Goal: Information Seeking & Learning: Learn about a topic

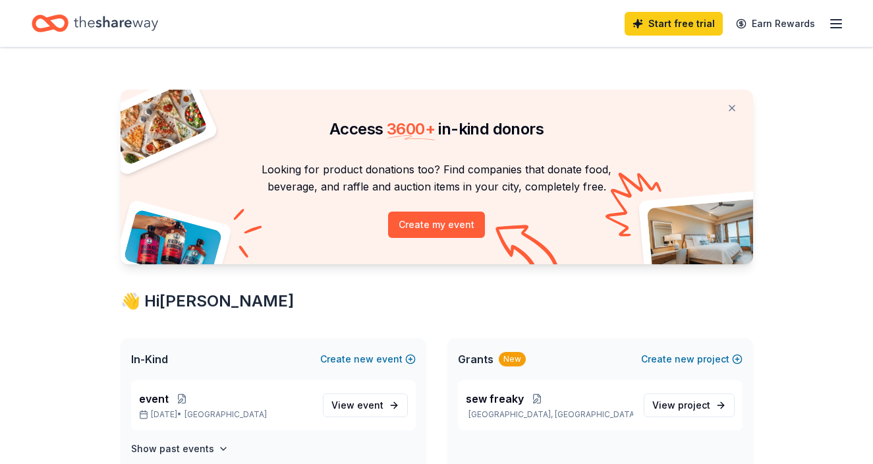
scroll to position [74, 0]
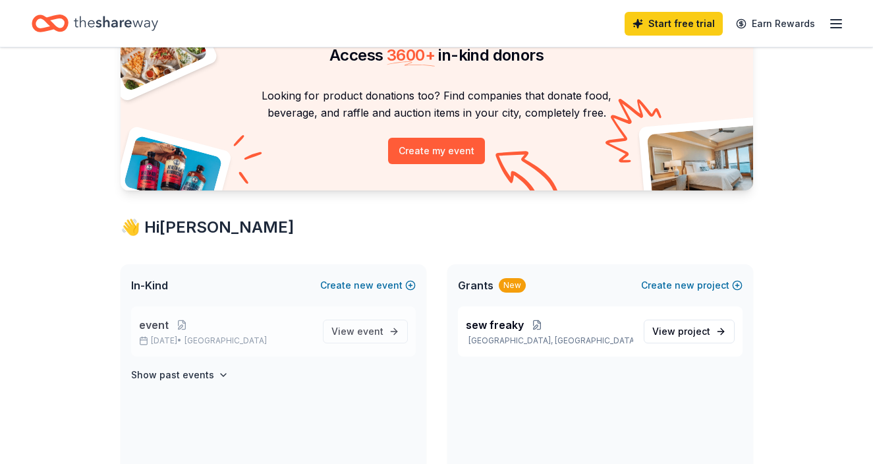
click at [149, 324] on span "event" at bounding box center [154, 325] width 30 height 16
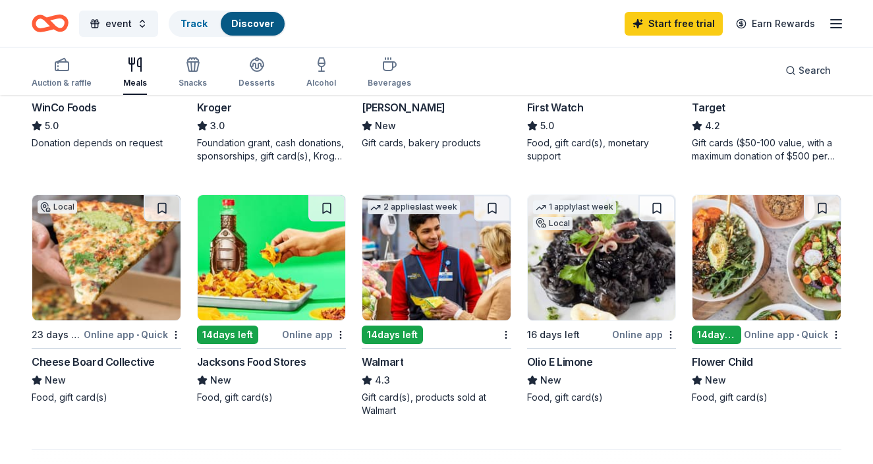
scroll to position [812, 0]
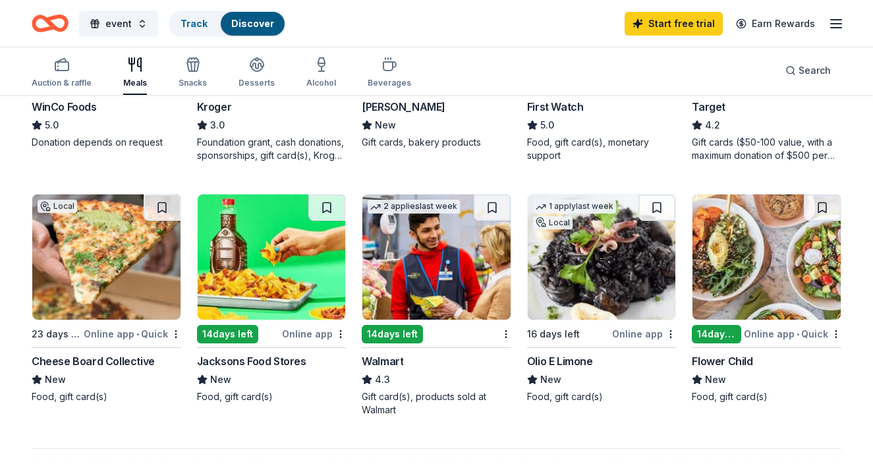
click at [567, 285] on img at bounding box center [602, 256] width 148 height 125
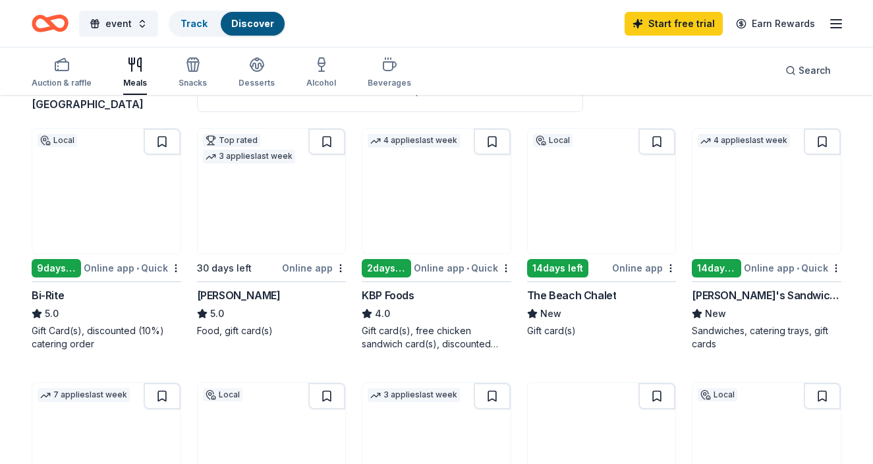
scroll to position [0, 0]
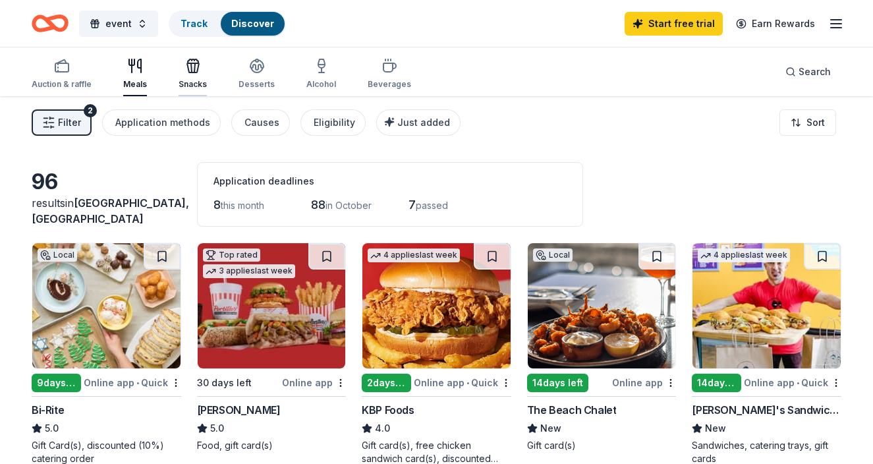
click at [188, 71] on icon "button" at bounding box center [193, 66] width 16 height 16
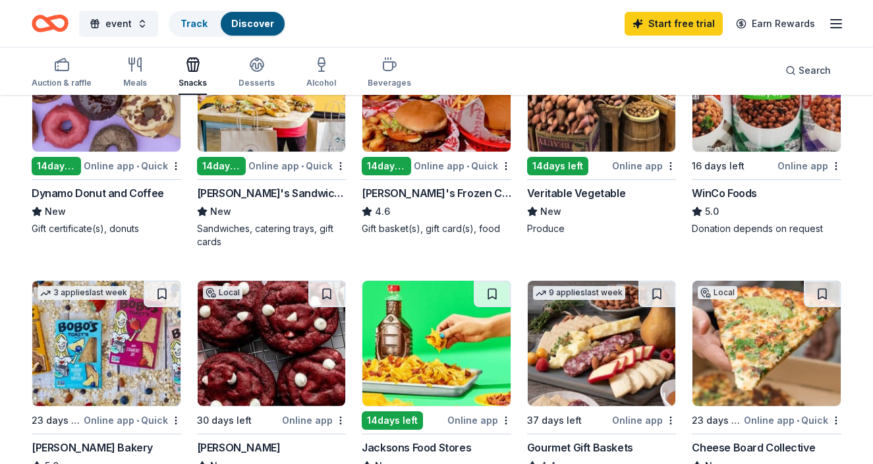
scroll to position [30, 0]
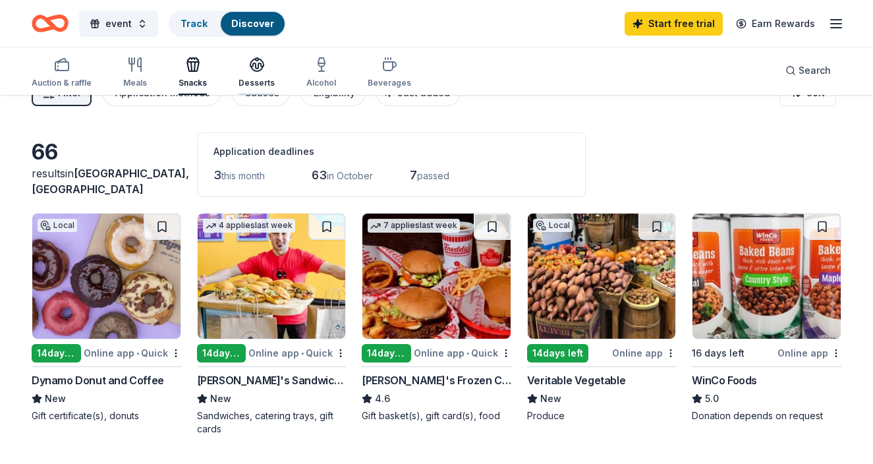
click at [251, 71] on icon "button" at bounding box center [257, 65] width 16 height 16
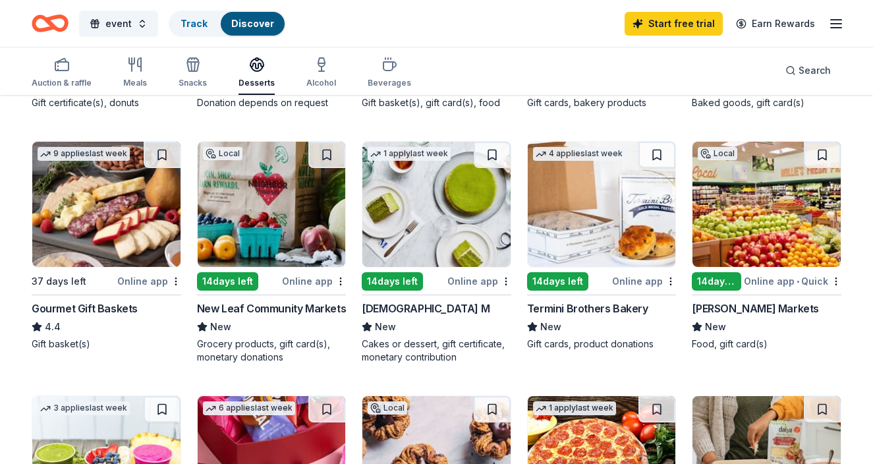
scroll to position [324, 0]
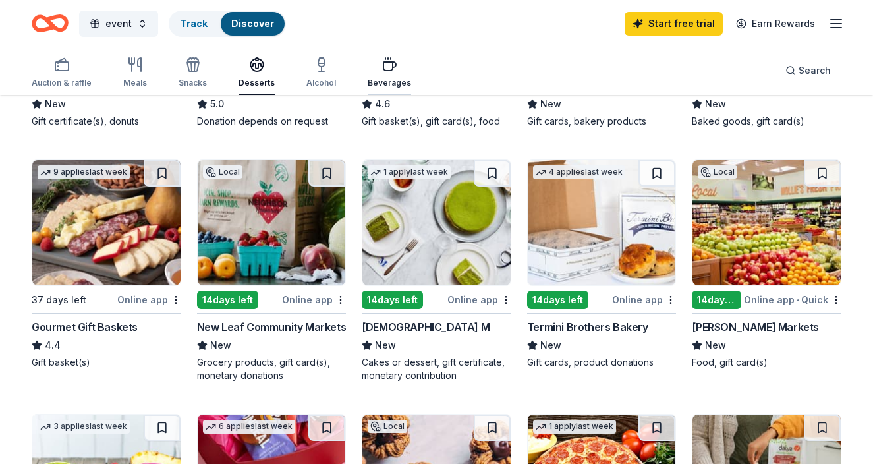
click at [384, 63] on icon "button" at bounding box center [390, 65] width 16 height 16
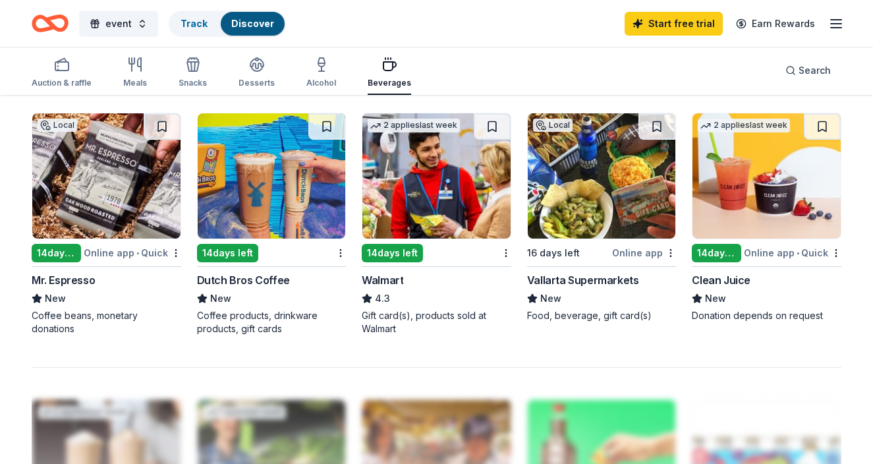
scroll to position [881, 0]
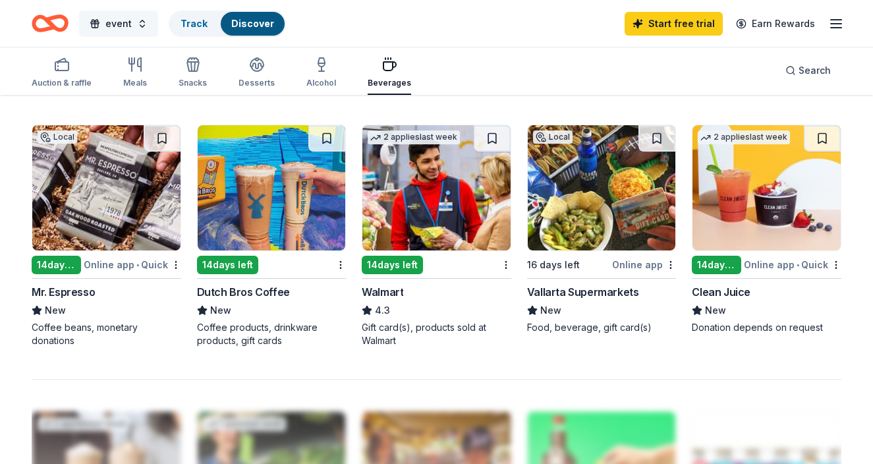
click at [121, 32] on button "event" at bounding box center [118, 24] width 79 height 26
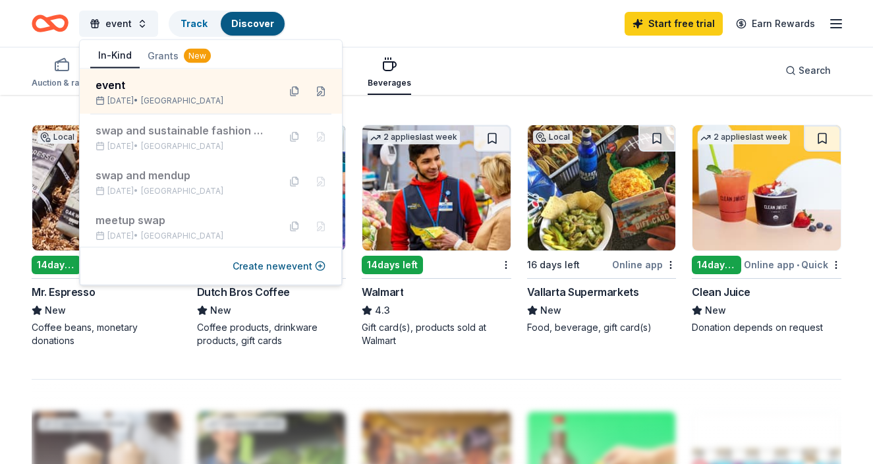
click at [64, 27] on icon "Home" at bounding box center [56, 22] width 20 height 13
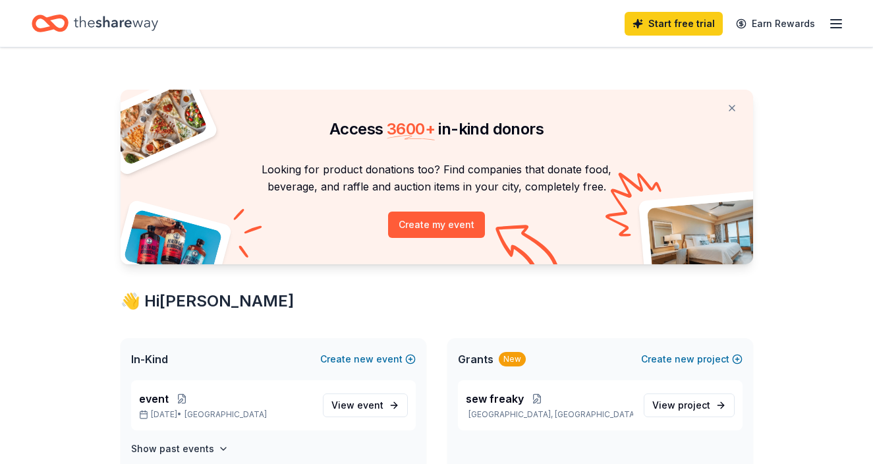
click at [61, 24] on icon "Home" at bounding box center [50, 23] width 37 height 31
click at [660, 401] on span "View project" at bounding box center [682, 405] width 58 height 16
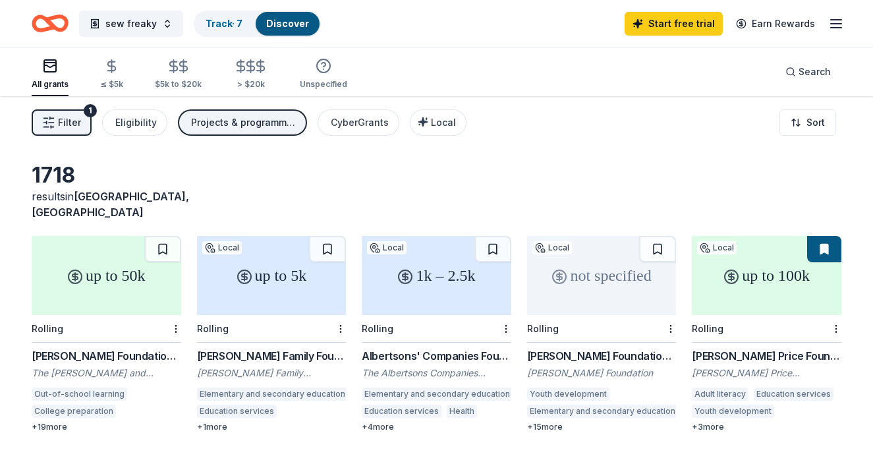
click at [68, 116] on span "Filter" at bounding box center [69, 123] width 23 height 16
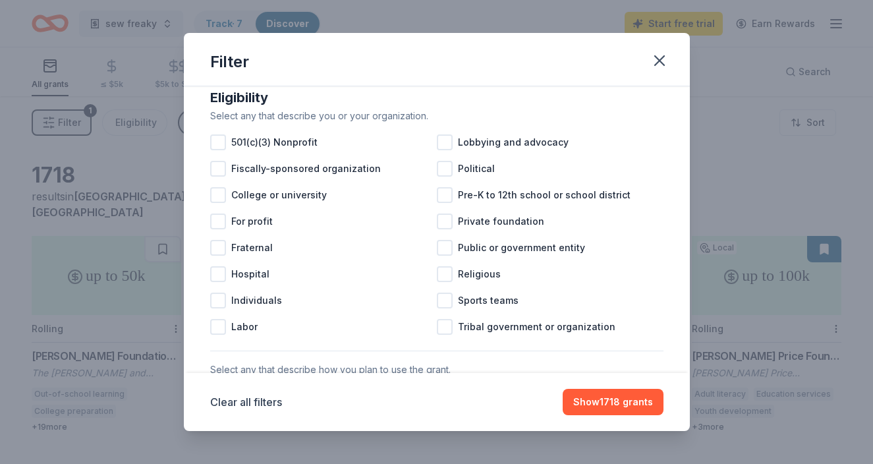
scroll to position [143, 0]
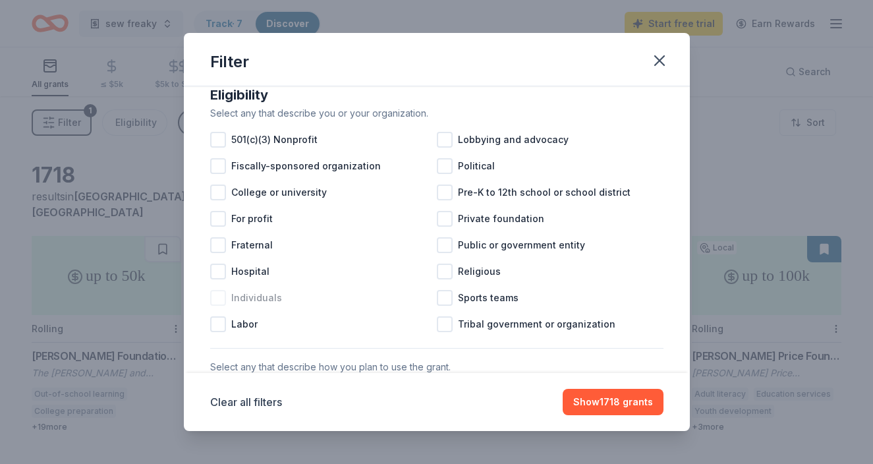
click at [219, 296] on div at bounding box center [218, 298] width 16 height 16
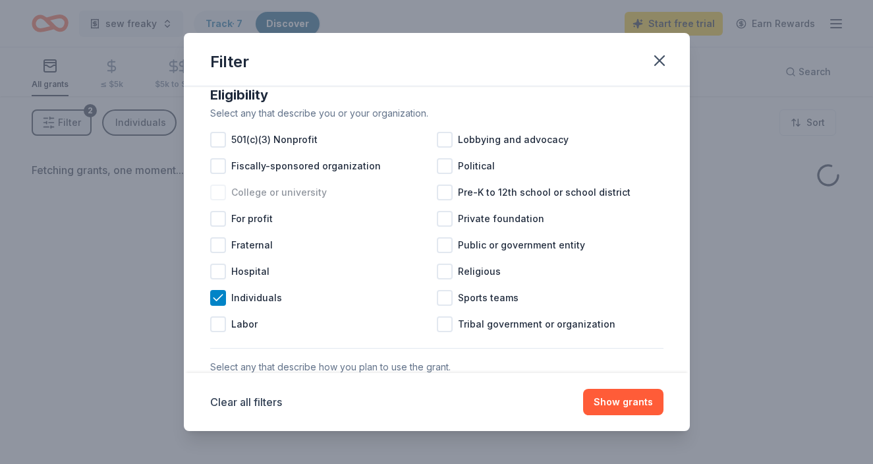
scroll to position [152, 0]
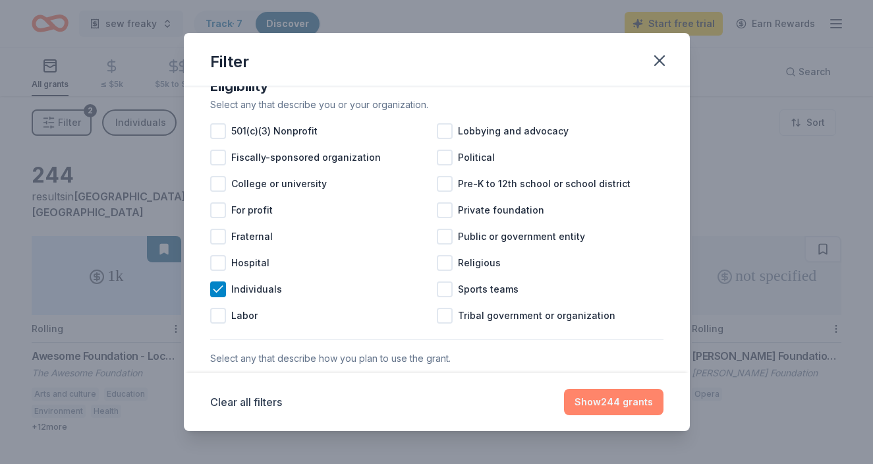
click at [621, 400] on button "Show 244 grants" at bounding box center [614, 402] width 100 height 26
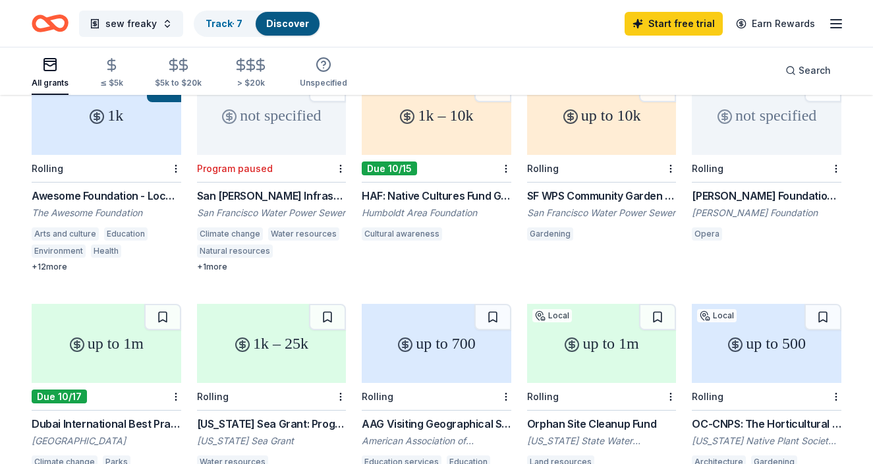
scroll to position [161, 0]
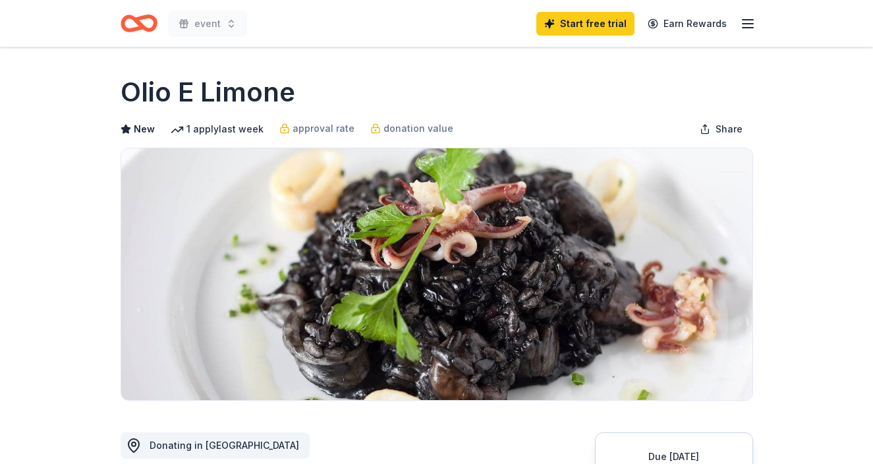
click at [140, 23] on icon "Home" at bounding box center [144, 22] width 20 height 13
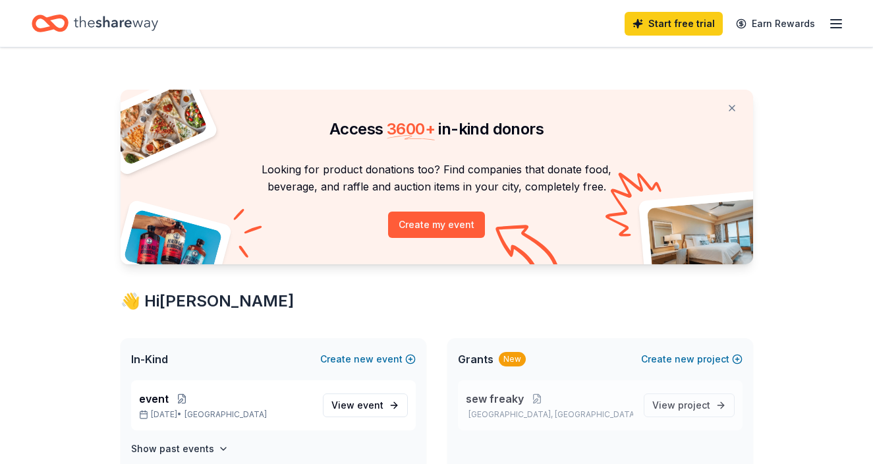
click at [485, 397] on span "sew freaky" at bounding box center [495, 399] width 58 height 16
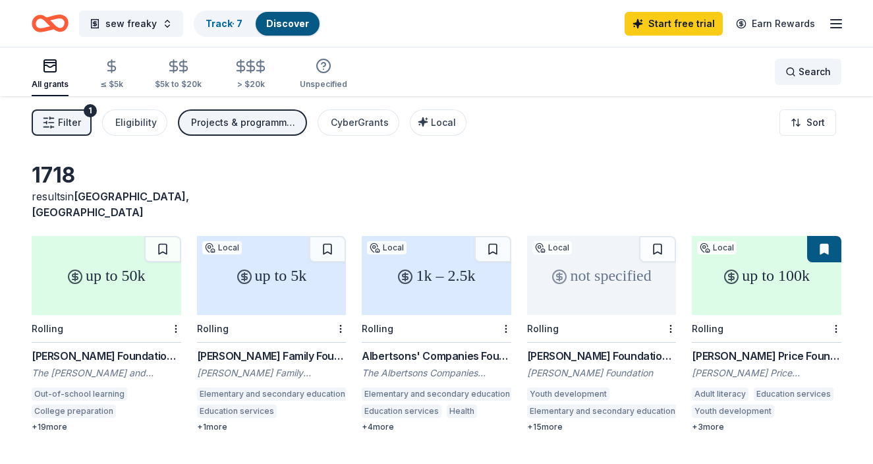
click at [790, 73] on div "Search" at bounding box center [808, 72] width 45 height 16
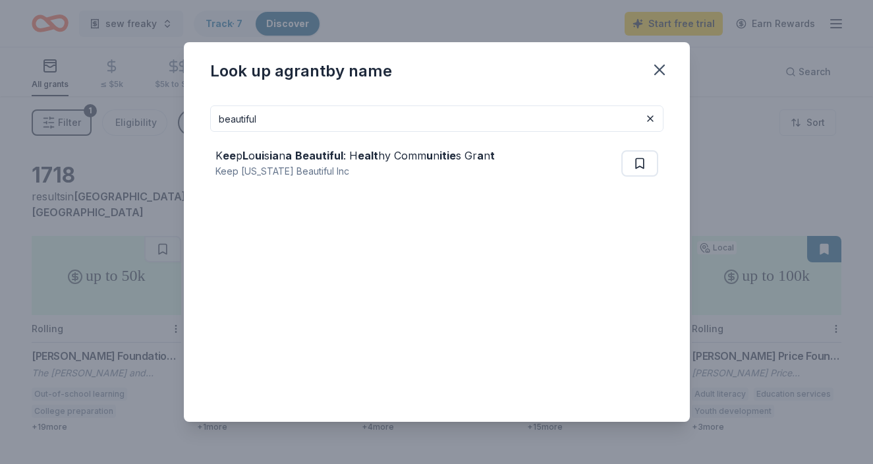
drag, startPoint x: 281, startPoint y: 118, endPoint x: 233, endPoint y: 91, distance: 54.6
click at [209, 114] on div "beautiful K ee p L o ui s ia n a Beautiful : H ealt hy Comm u n itie s Gr a n t…" at bounding box center [437, 258] width 506 height 327
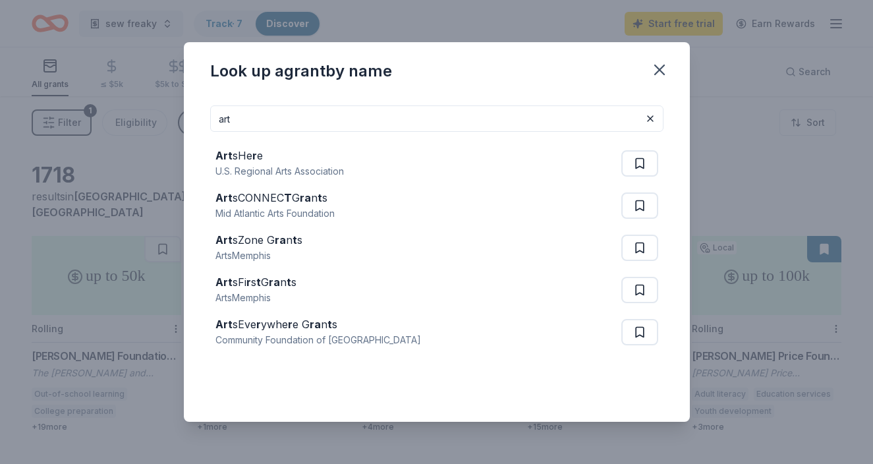
drag, startPoint x: 231, startPoint y: 118, endPoint x: 213, endPoint y: 118, distance: 17.8
click at [213, 118] on input "art" at bounding box center [437, 118] width 454 height 26
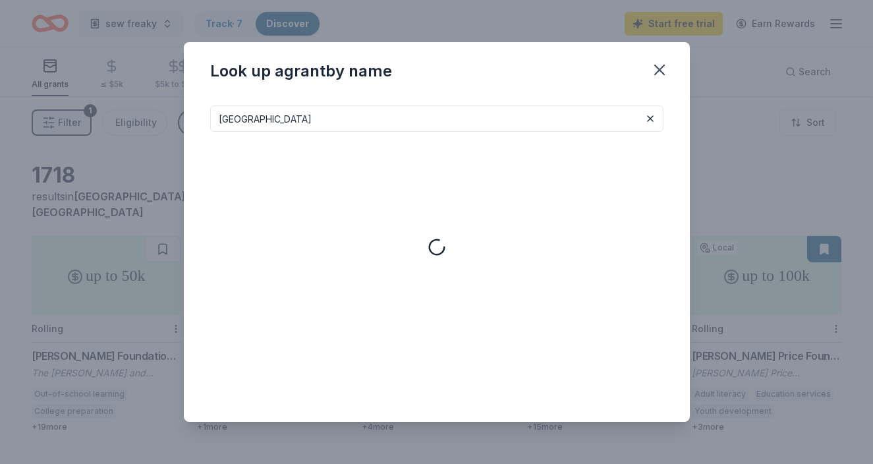
type input "san francisco"
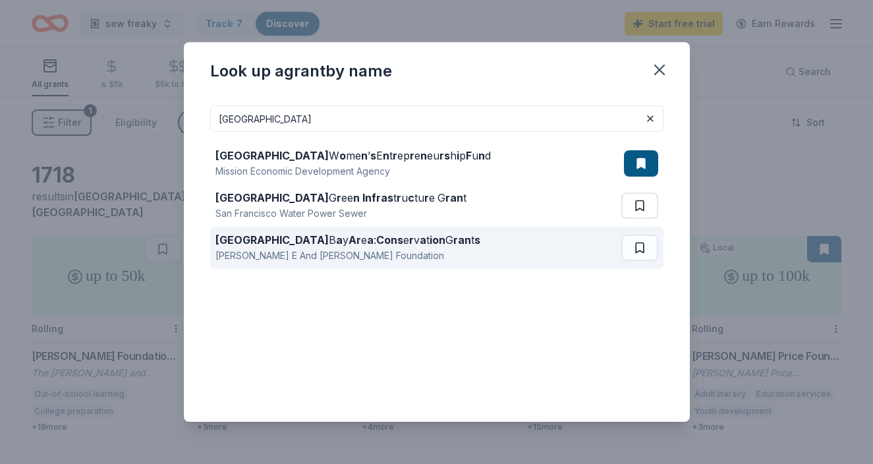
click at [236, 242] on strong "San Francisco" at bounding box center [272, 239] width 113 height 13
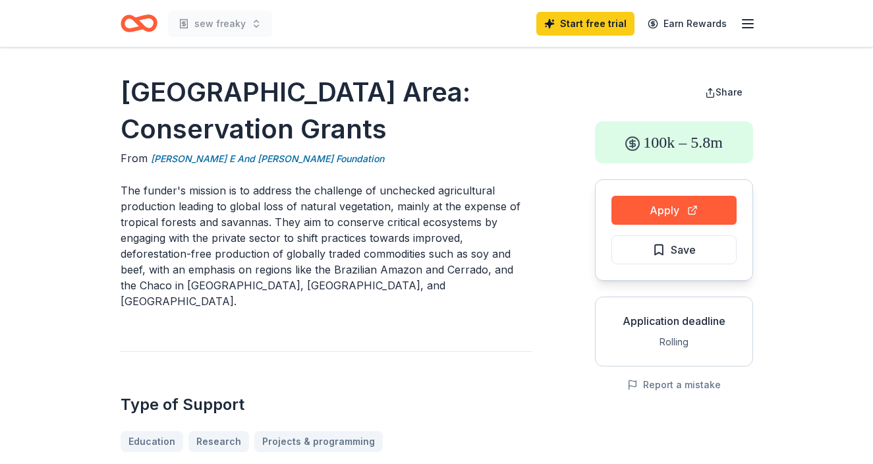
click at [147, 22] on icon "Home" at bounding box center [139, 23] width 37 height 31
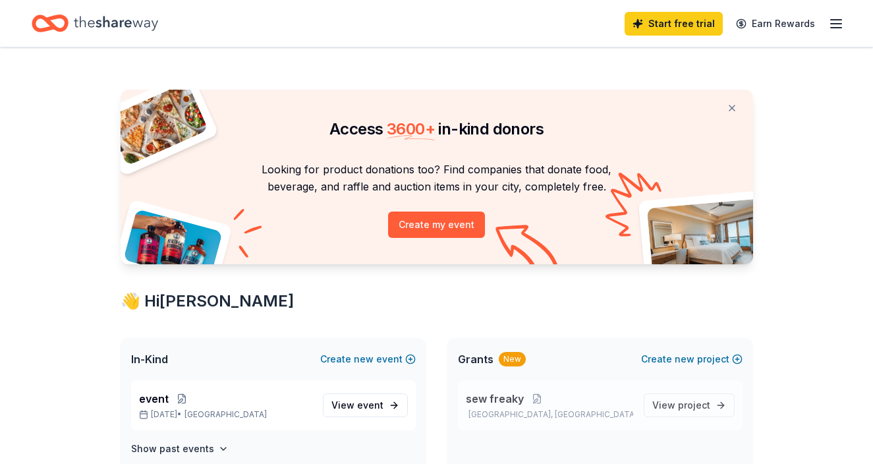
click at [493, 396] on span "sew freaky" at bounding box center [495, 399] width 58 height 16
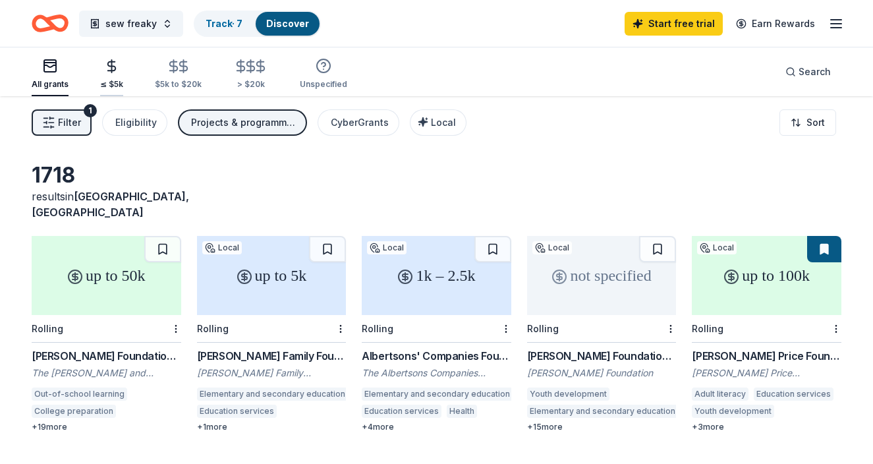
click at [109, 72] on icon "button" at bounding box center [111, 66] width 15 height 15
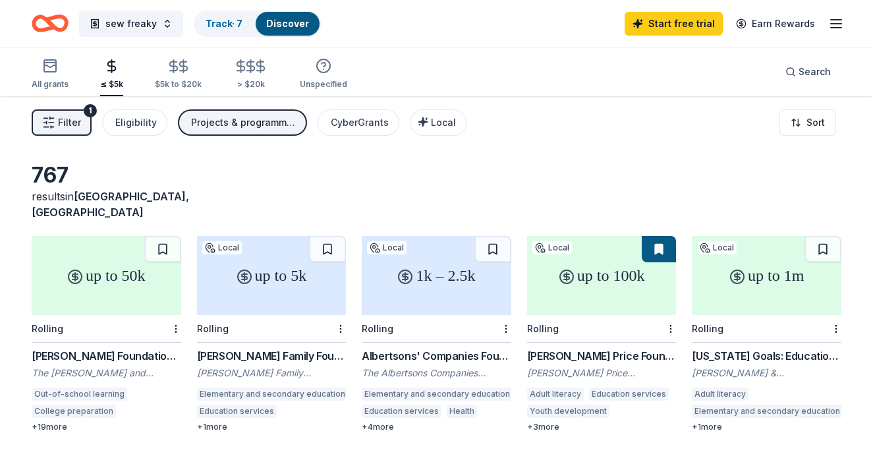
click at [80, 119] on button "Filter 1" at bounding box center [62, 122] width 60 height 26
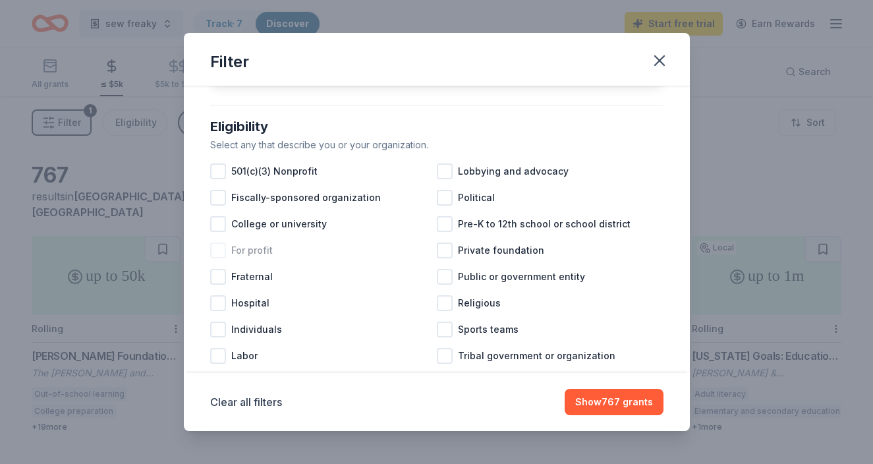
scroll to position [126, 0]
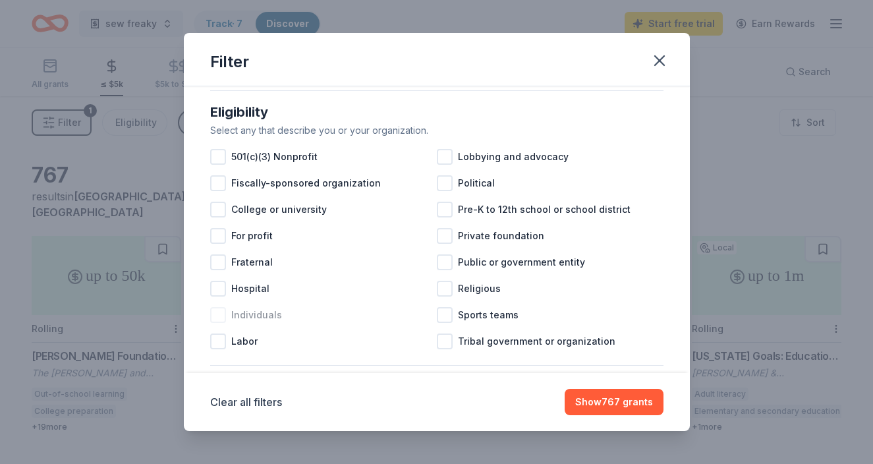
click at [219, 314] on div at bounding box center [218, 315] width 16 height 16
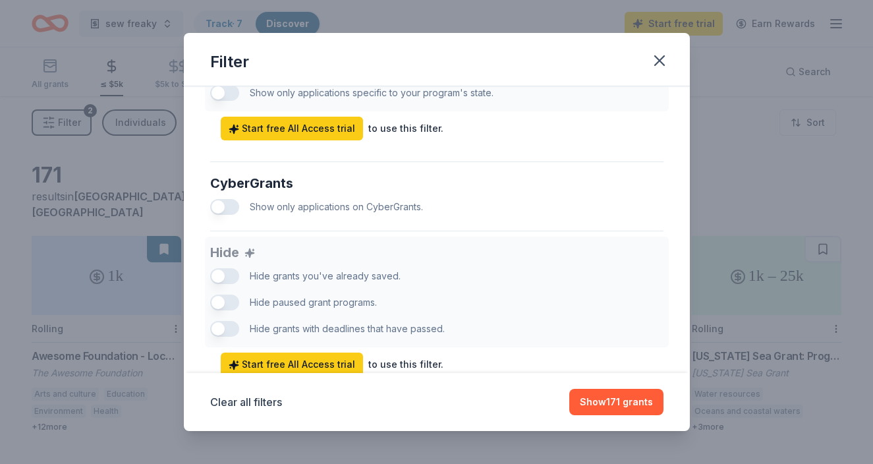
scroll to position [789, 0]
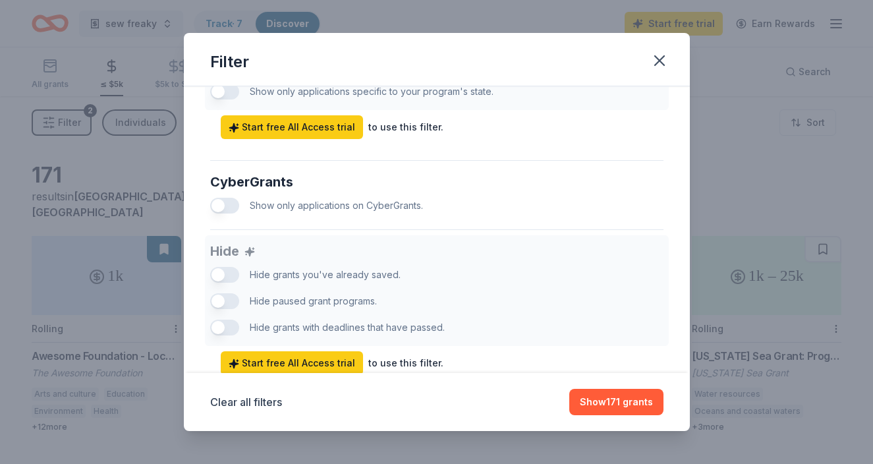
click at [236, 205] on button "button" at bounding box center [224, 206] width 29 height 16
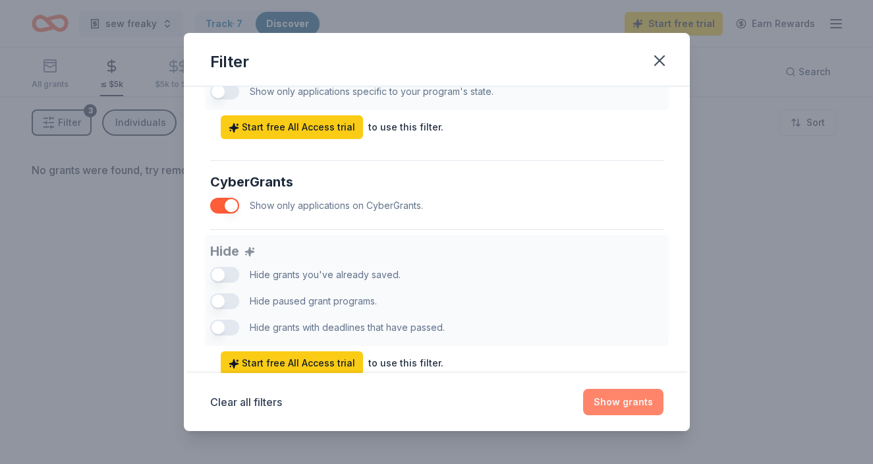
click at [612, 401] on button "Show grants" at bounding box center [623, 402] width 80 height 26
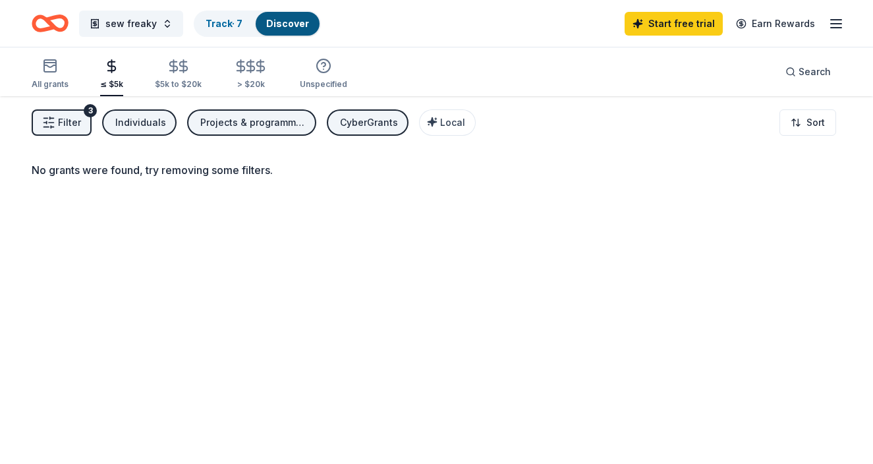
click at [82, 118] on button "Filter 3" at bounding box center [62, 122] width 60 height 26
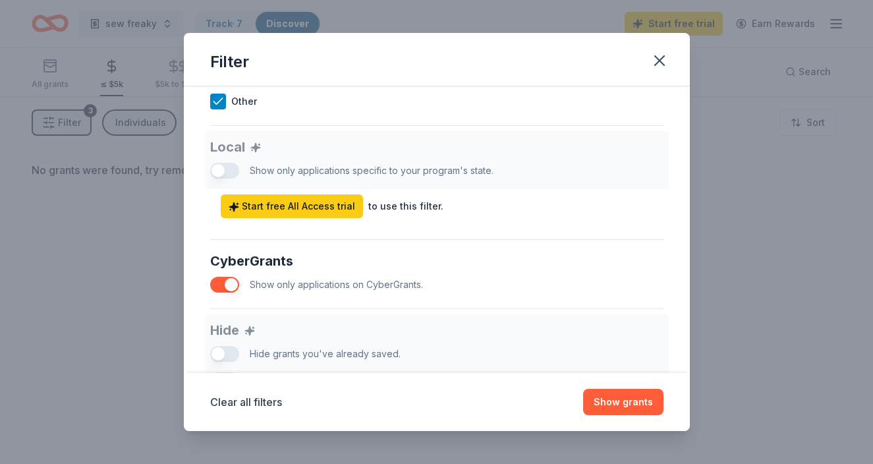
scroll to position [717, 0]
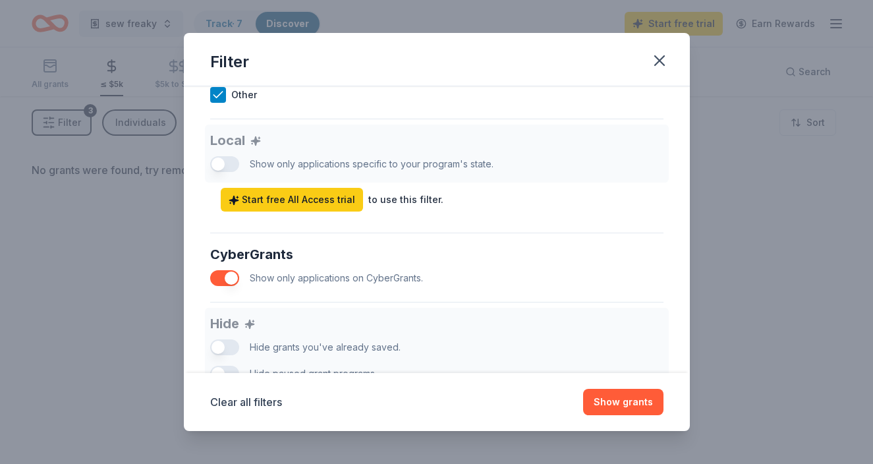
click at [218, 277] on button "button" at bounding box center [224, 278] width 29 height 16
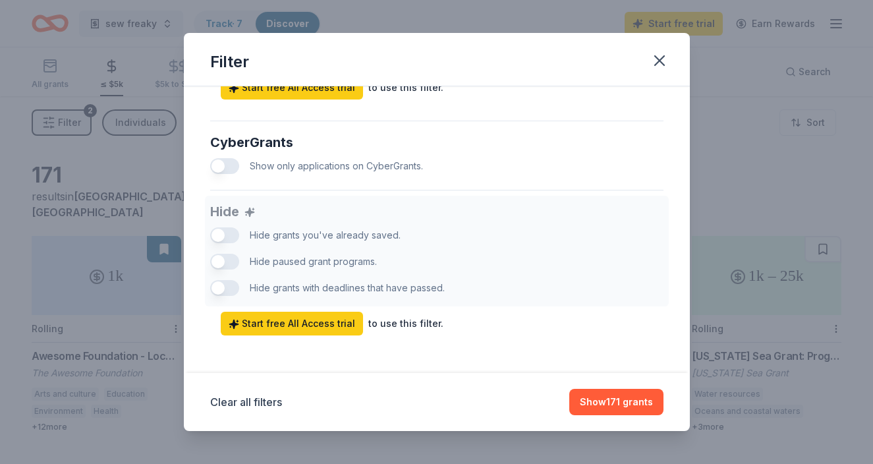
scroll to position [828, 0]
click at [235, 258] on div "Hide Hide grants you've already saved. Hide paused grant programs. Hide grants …" at bounding box center [437, 266] width 454 height 140
click at [230, 266] on div "Hide Hide grants you've already saved. Hide paused grant programs. Hide grants …" at bounding box center [437, 266] width 454 height 140
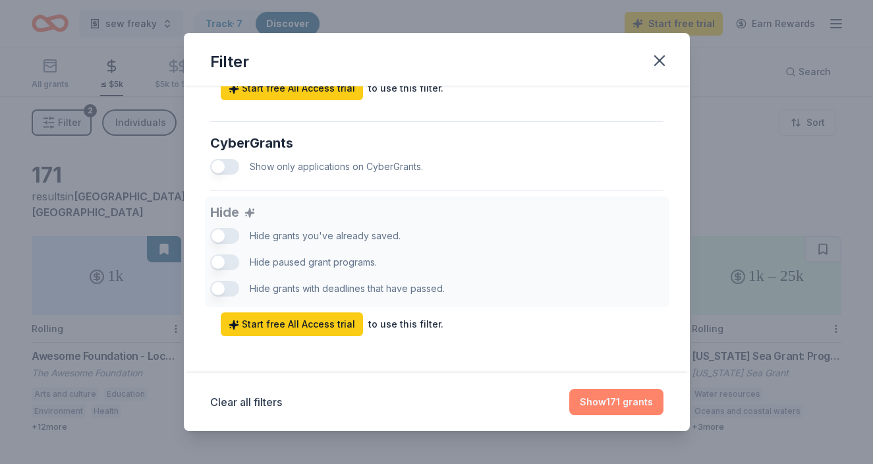
click at [614, 405] on button "Show 171 grants" at bounding box center [617, 402] width 94 height 26
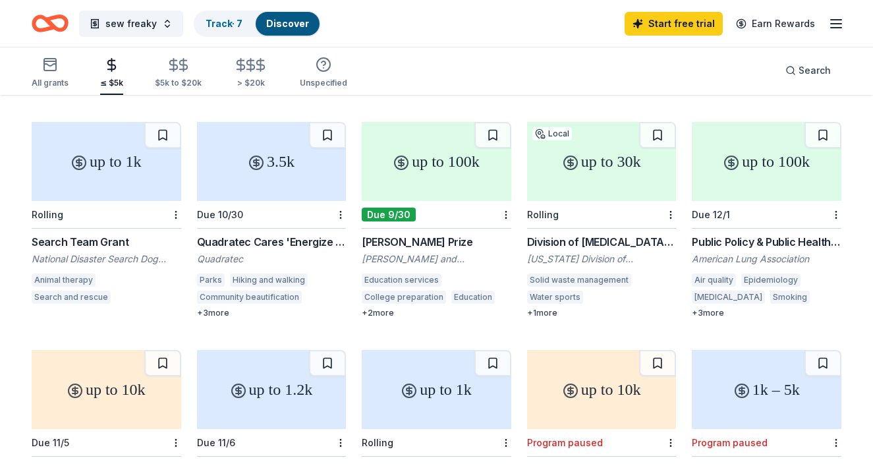
scroll to position [486, 0]
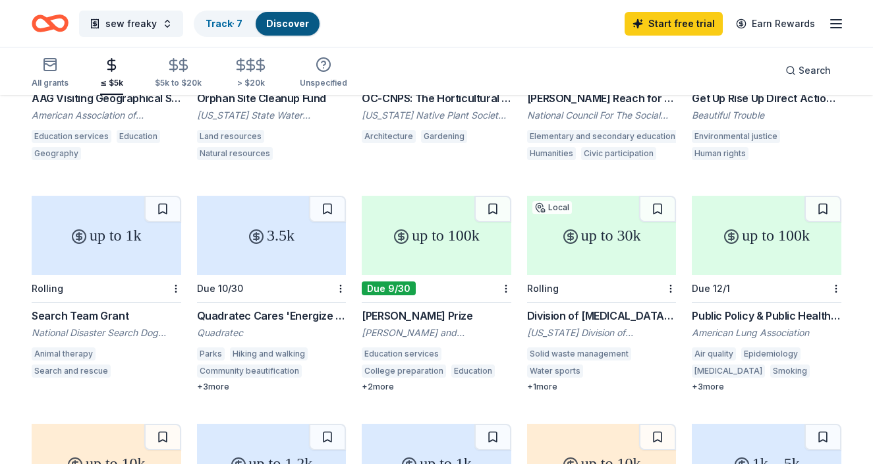
click at [78, 308] on div "Search Team Grant" at bounding box center [107, 316] width 150 height 16
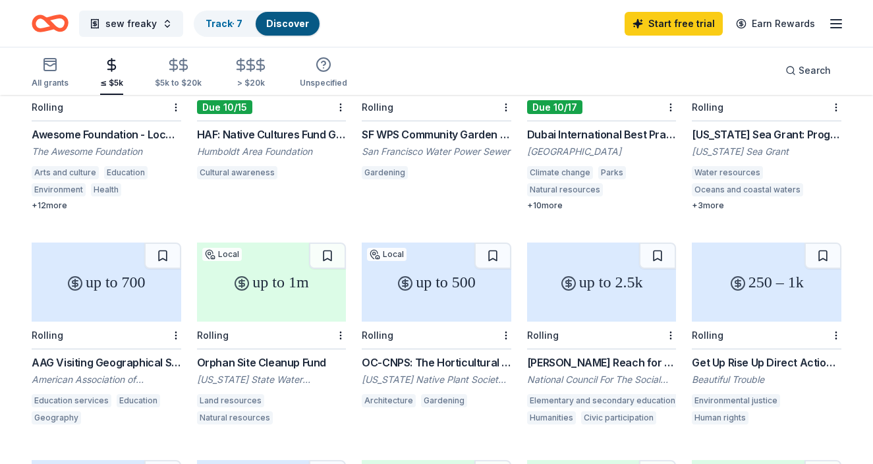
scroll to position [222, 0]
click at [589, 354] on div "[PERSON_NAME] Reach for the Stars Award" at bounding box center [602, 362] width 150 height 16
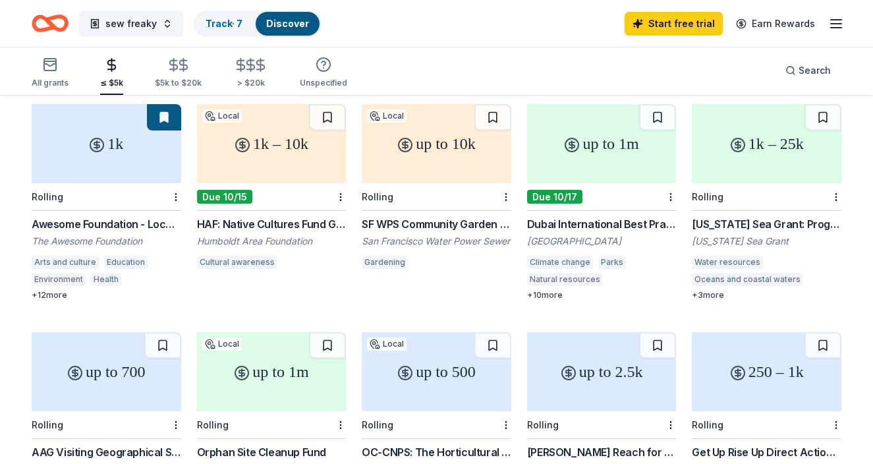
scroll to position [111, 0]
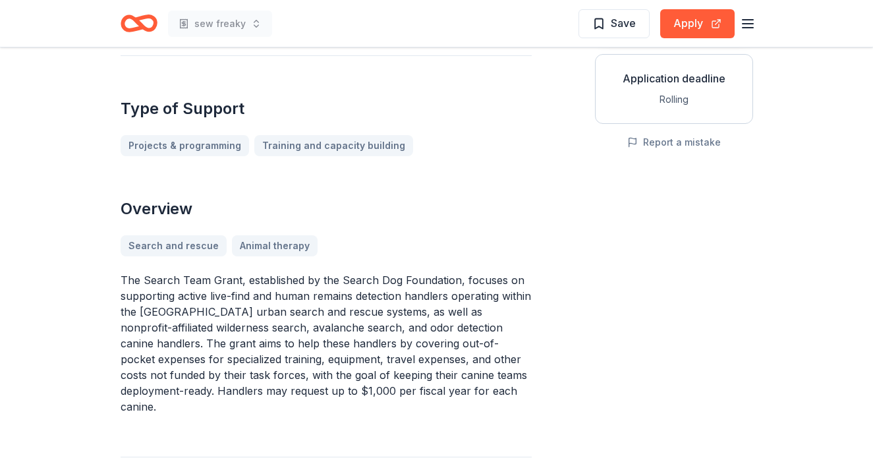
scroll to position [244, 0]
